Goal: Find specific page/section: Find specific page/section

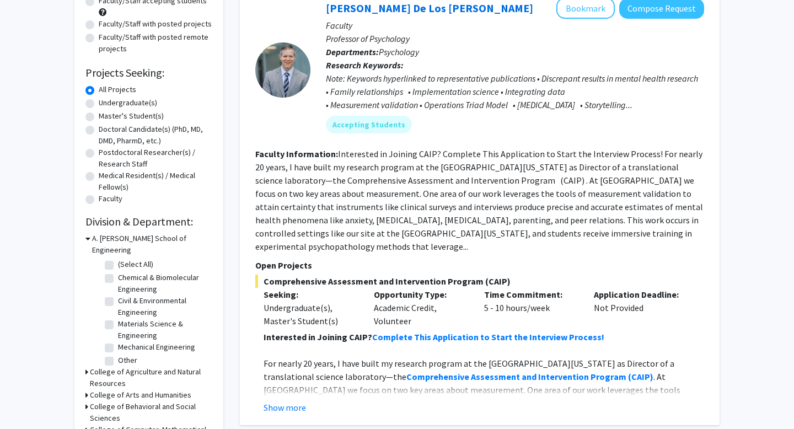
scroll to position [147, 0]
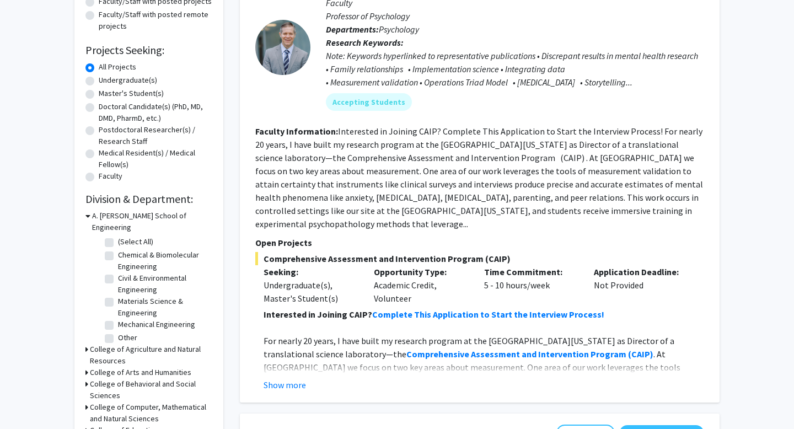
click at [100, 218] on h3 "A. [PERSON_NAME] School of Engineering" at bounding box center [152, 221] width 120 height 23
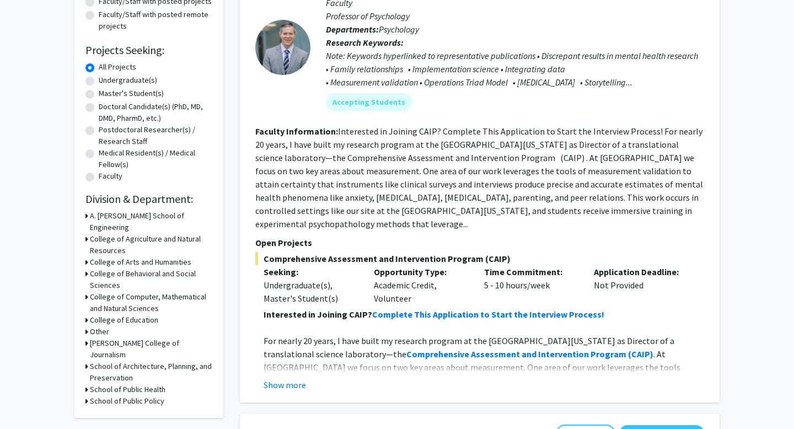
click at [103, 233] on h3 "College of Agriculture and Natural Resources" at bounding box center [151, 244] width 122 height 23
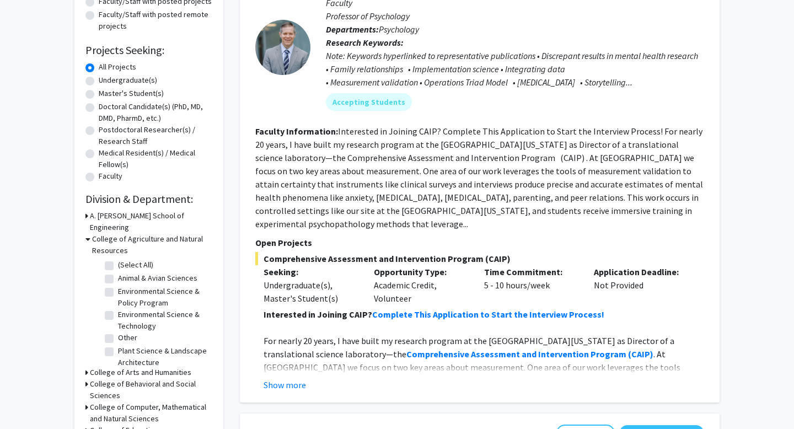
click at [118, 259] on label "(Select All)" at bounding box center [135, 265] width 35 height 12
click at [118, 259] on input "(Select All)" at bounding box center [121, 262] width 7 height 7
checkbox input "true"
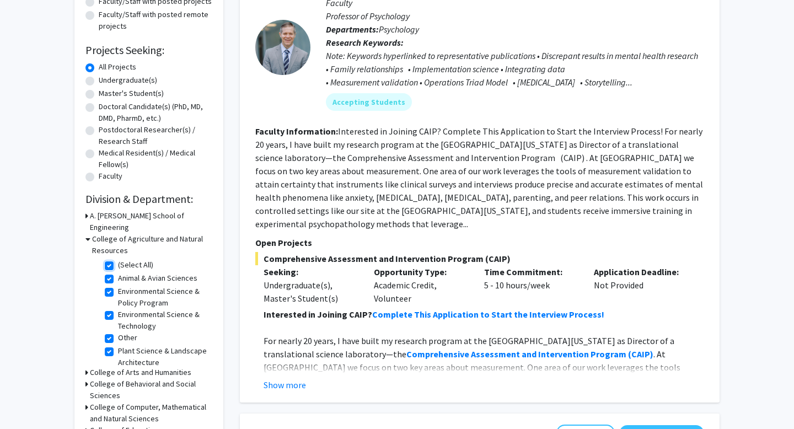
checkbox input "true"
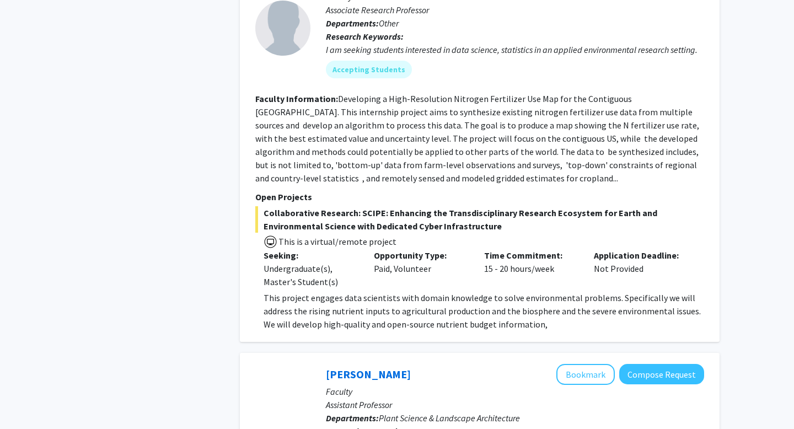
scroll to position [611, 0]
